Goal: Transaction & Acquisition: Purchase product/service

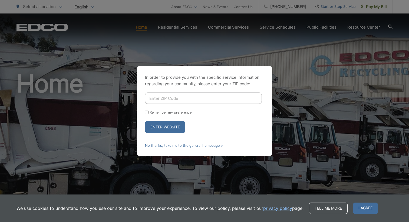
click at [173, 102] on input "Enter ZIP Code" at bounding box center [203, 98] width 117 height 11
type input "91941"
click at [174, 131] on button "Enter Website" at bounding box center [165, 127] width 40 height 12
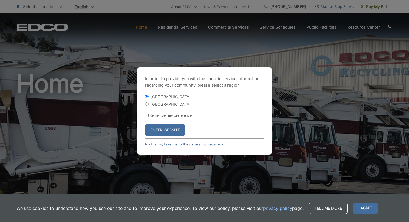
click at [161, 130] on button "Enter Website" at bounding box center [165, 130] width 40 height 12
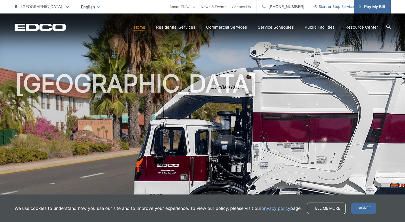
click at [366, 9] on span "Pay My Bill" at bounding box center [372, 7] width 26 height 6
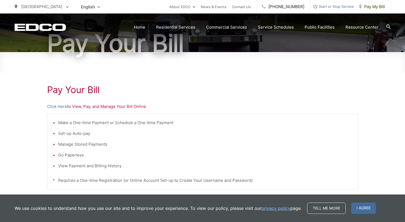
scroll to position [58, 0]
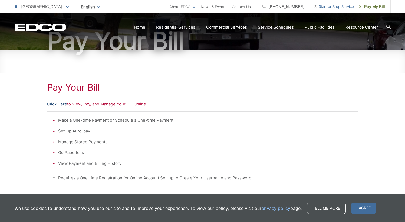
click at [63, 104] on link "Click Here" at bounding box center [57, 104] width 20 height 6
click at [62, 104] on link "Click Here" at bounding box center [57, 104] width 20 height 6
